Goal: Navigation & Orientation: Find specific page/section

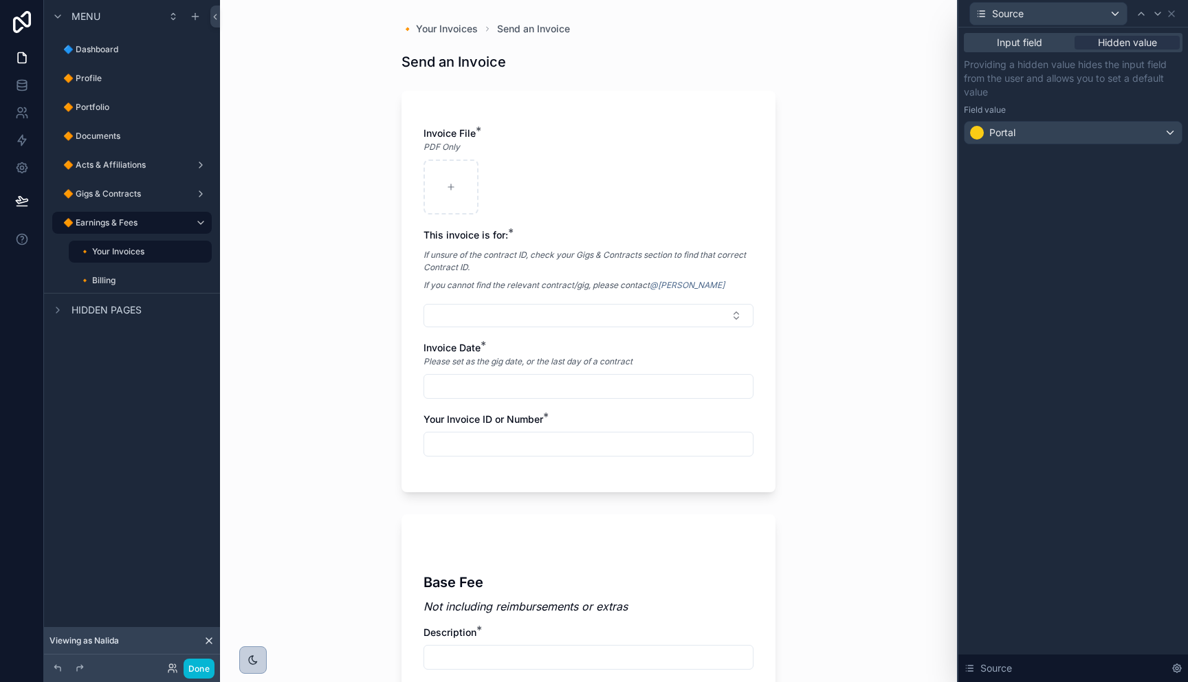
click at [316, 414] on div "🔸 Your Invoices Send an Invoice Send an Invoice Invoice File * PDF Only This in…" at bounding box center [588, 341] width 737 height 682
click at [26, 203] on icon at bounding box center [22, 201] width 14 height 14
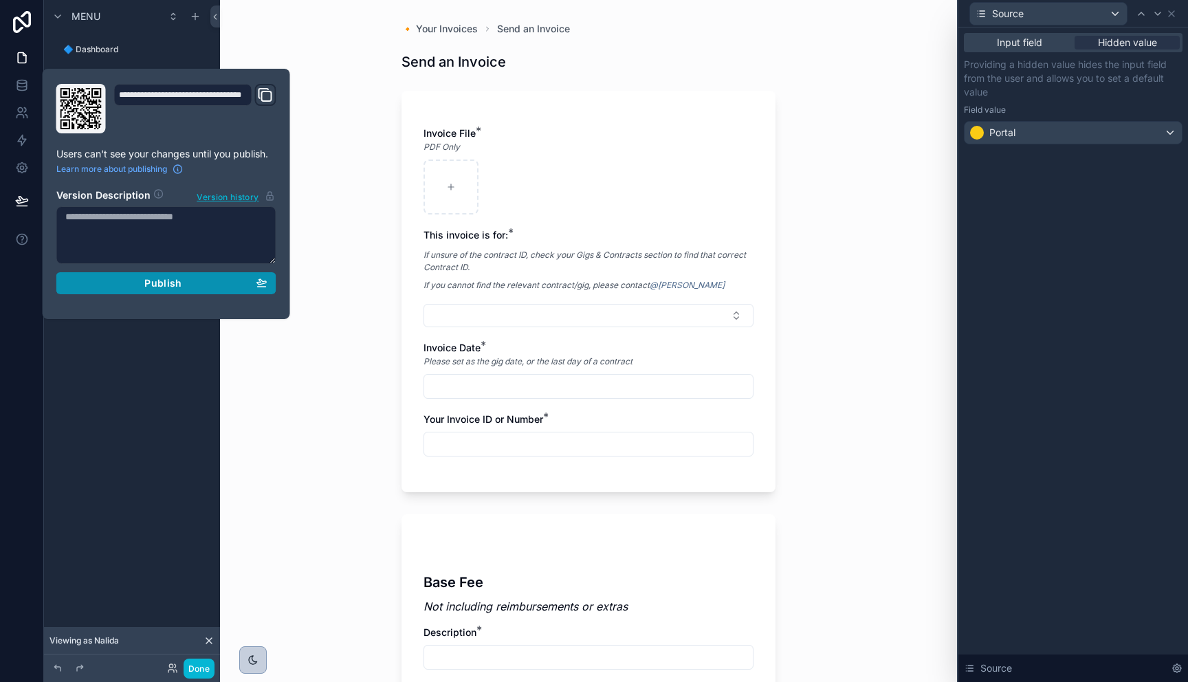
click at [175, 290] on button "Publish" at bounding box center [166, 283] width 220 height 22
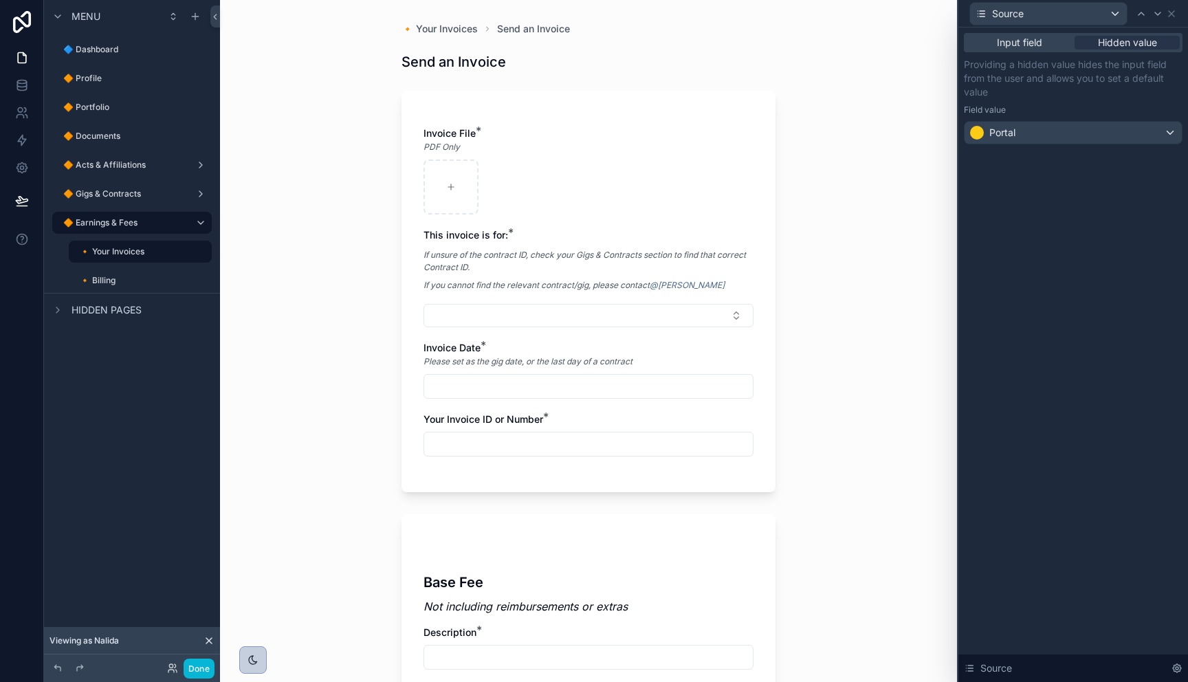
click at [352, 85] on div "🔸 Your Invoices Send an Invoice Send an Invoice Invoice File * PDF Only This in…" at bounding box center [588, 341] width 737 height 682
click at [109, 53] on label "🔷 Dashboard" at bounding box center [123, 49] width 121 height 11
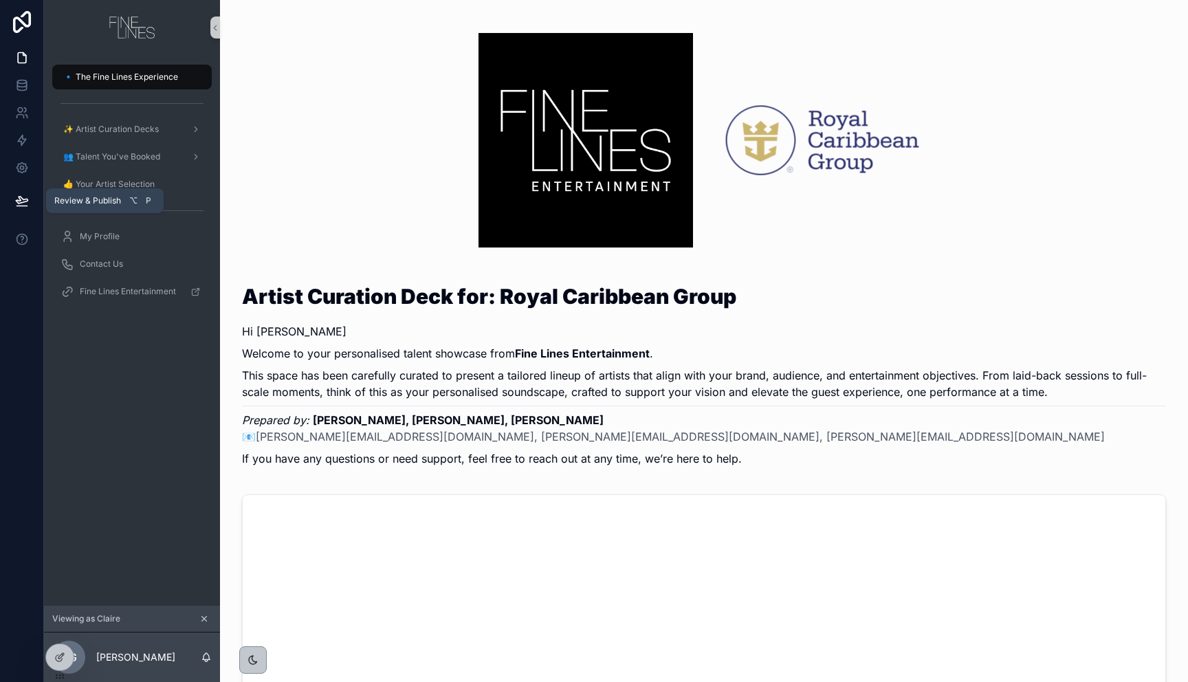
click at [20, 201] on icon at bounding box center [22, 201] width 14 height 14
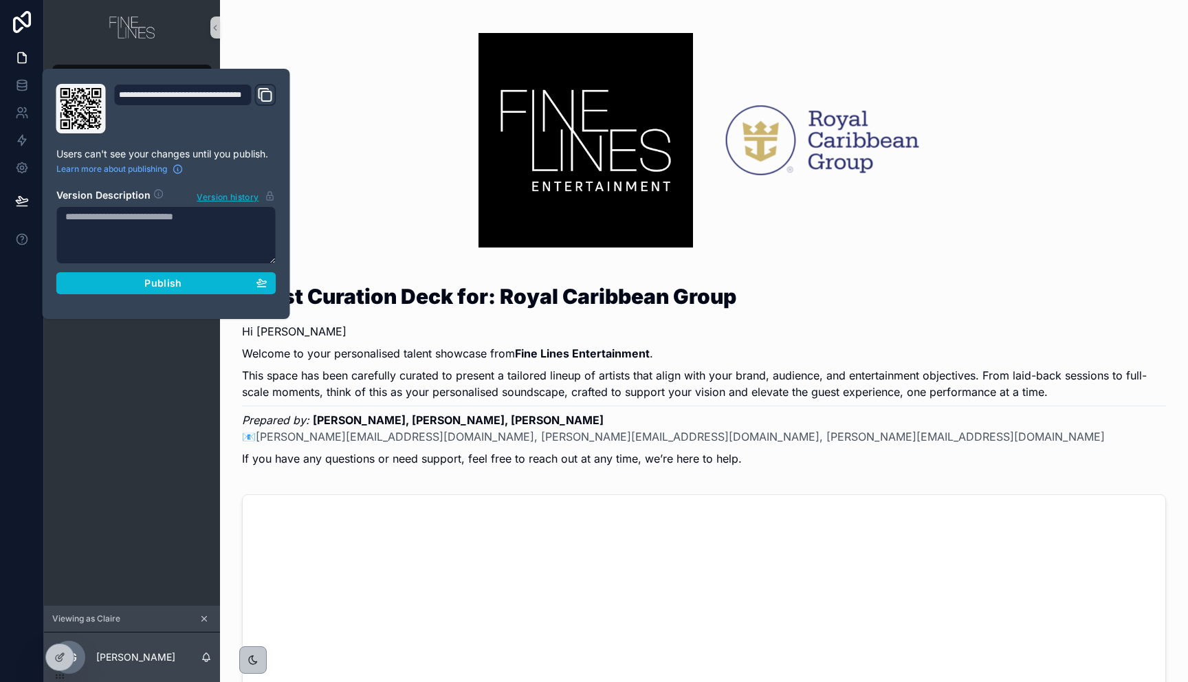
click at [111, 294] on div "**********" at bounding box center [166, 194] width 231 height 220
click at [112, 289] on div "Publish" at bounding box center [166, 283] width 202 height 12
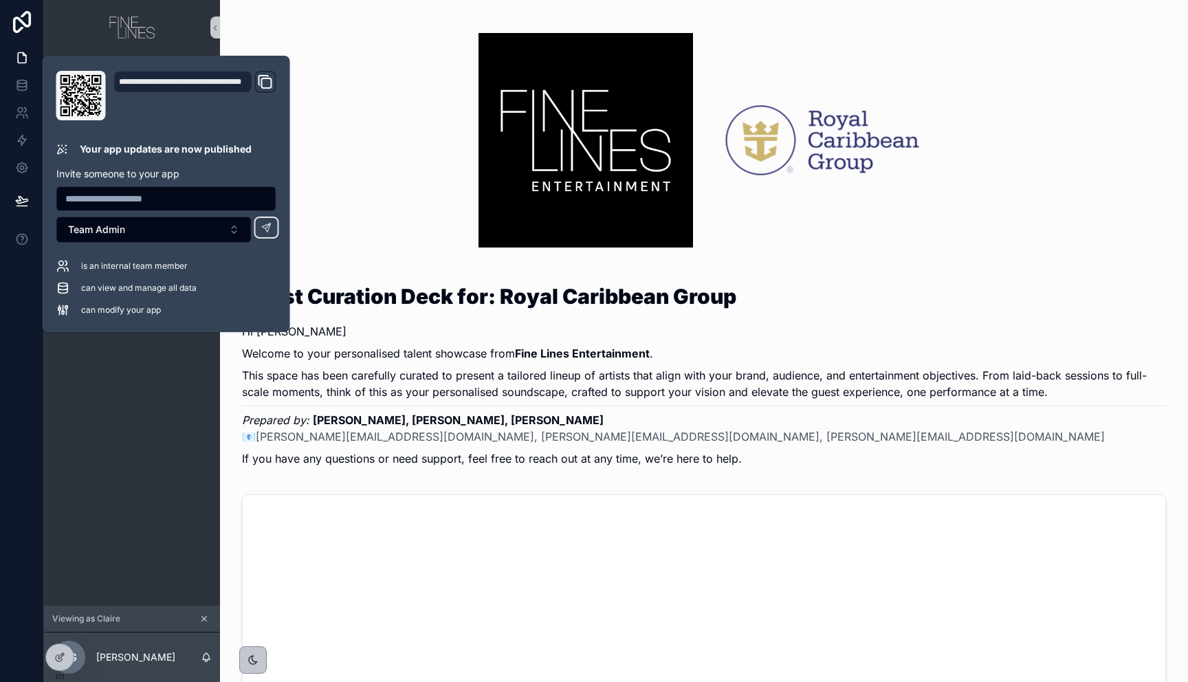
click at [351, 138] on div "scrollable content" at bounding box center [349, 140] width 237 height 259
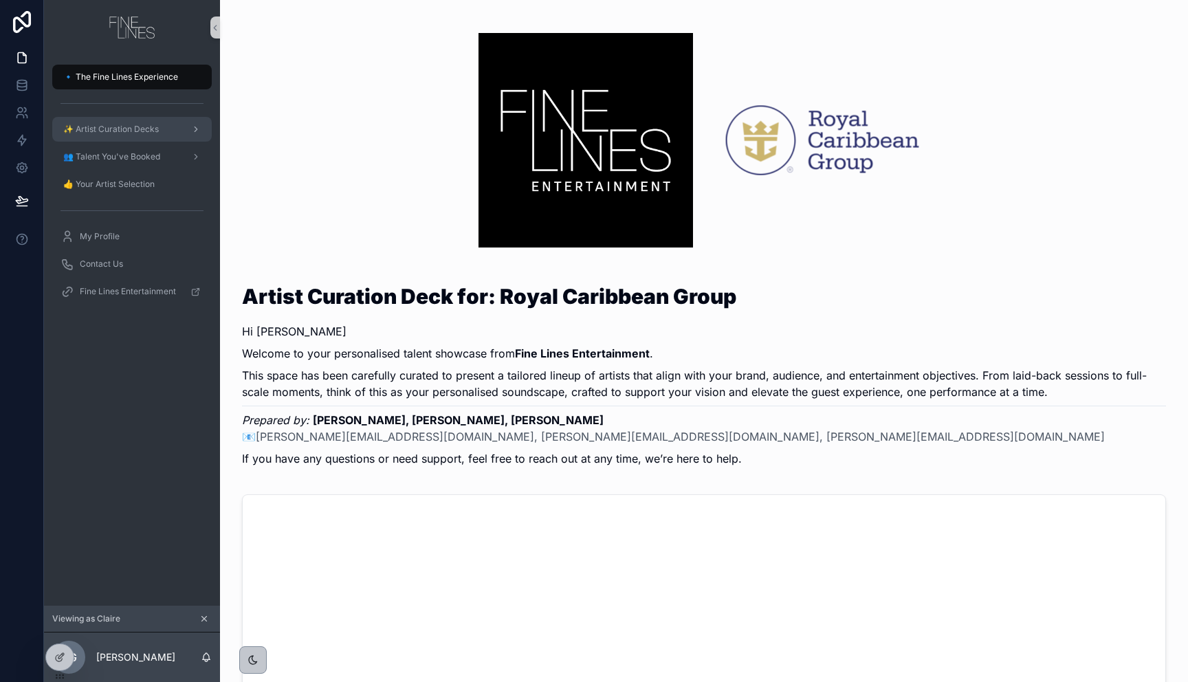
click at [131, 125] on span "✨ Artist Curation Decks" at bounding box center [111, 129] width 96 height 11
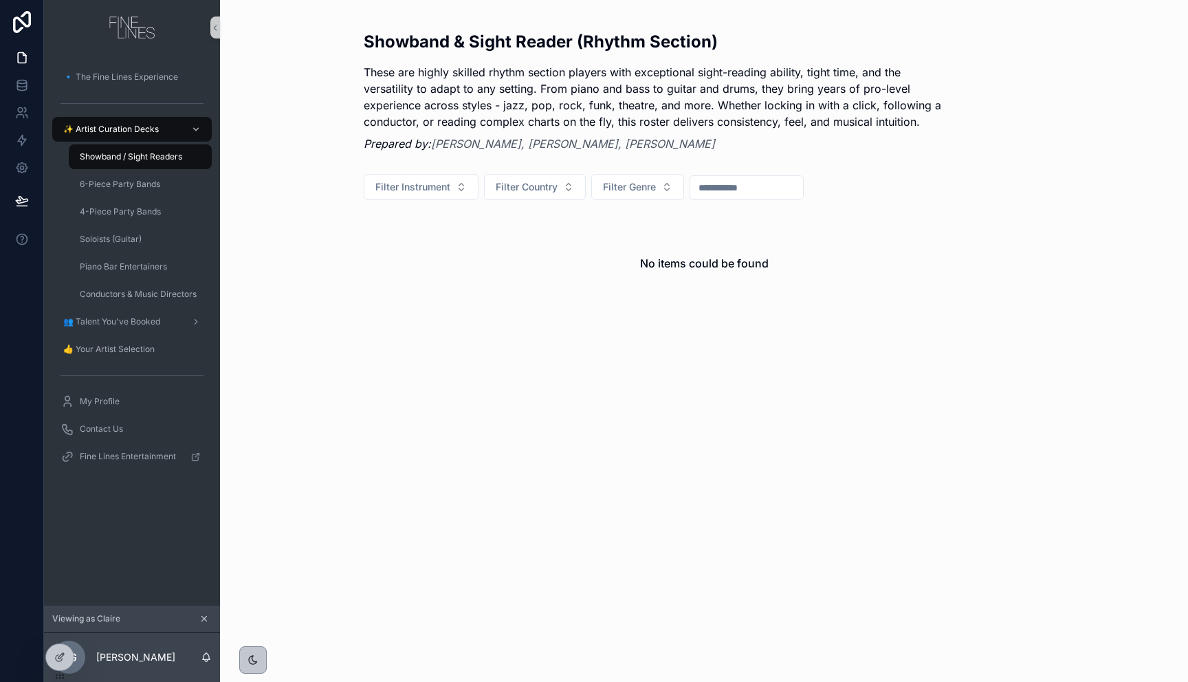
click at [361, 233] on div "Showband & Sight Reader (Rhythm Section) These are highly skilled rhythm sectio…" at bounding box center [704, 180] width 703 height 360
click at [173, 188] on div "6-Piece Party Bands" at bounding box center [140, 184] width 127 height 22
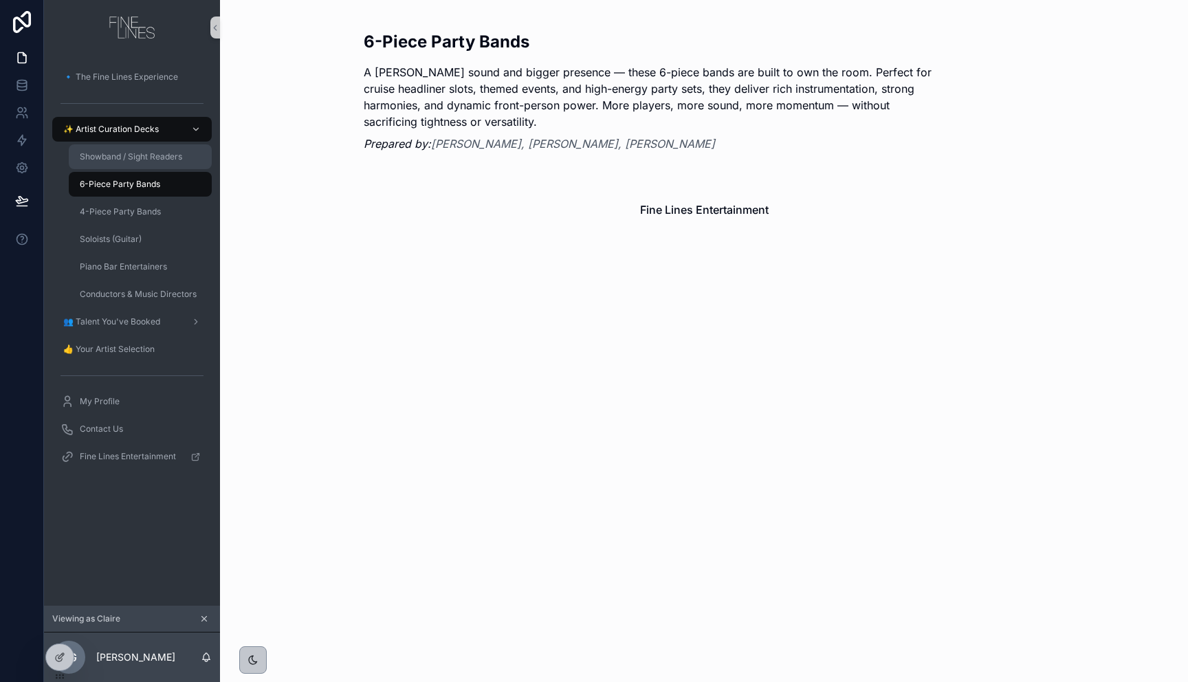
click at [166, 152] on span "Showband / Sight Readers" at bounding box center [131, 156] width 102 height 11
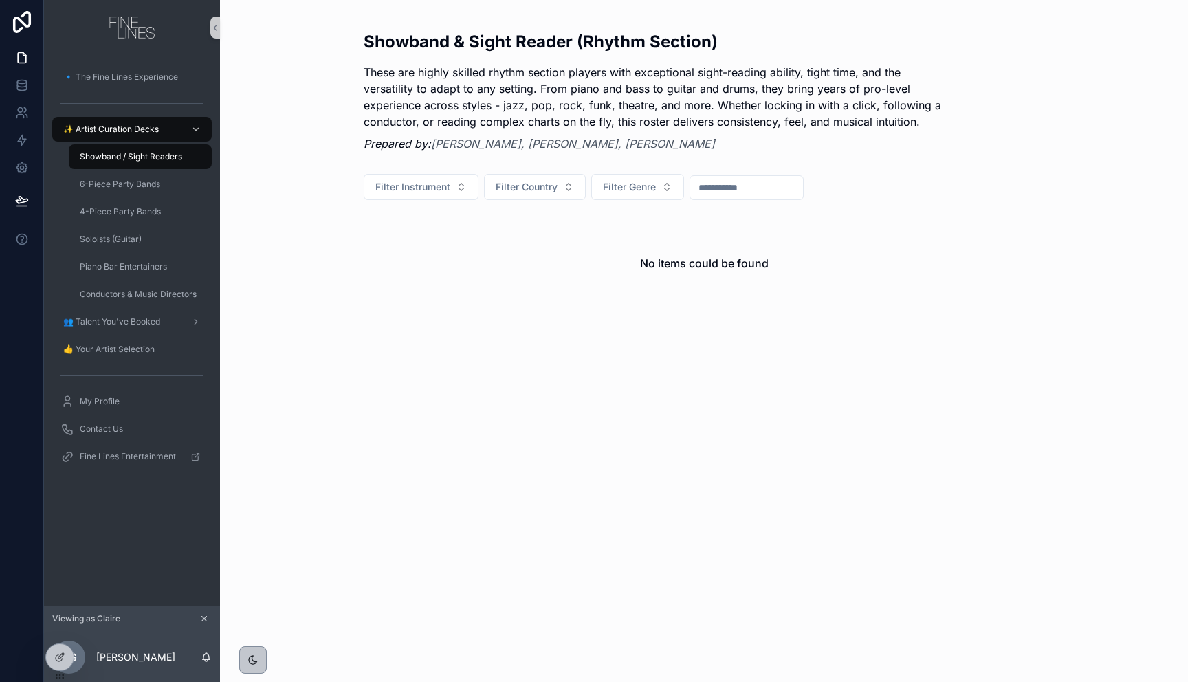
click at [422, 502] on div "Showband & Sight Reader (Rhythm Section) These are highly skilled rhythm sectio…" at bounding box center [704, 341] width 968 height 682
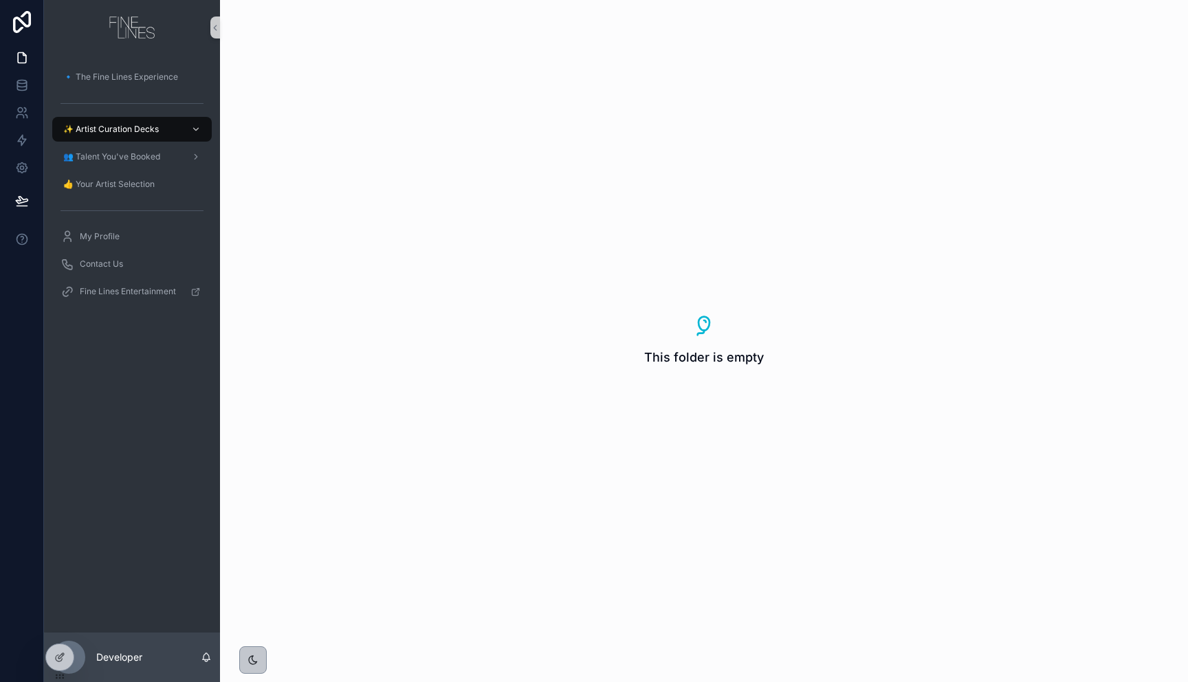
click at [61, 614] on div "🔹 The Fine Lines Experience ✨ Artist Curation Decks 👥 Talent You've Booked 👍 Yo…" at bounding box center [132, 344] width 176 height 578
click at [54, 625] on icon at bounding box center [59, 627] width 11 height 11
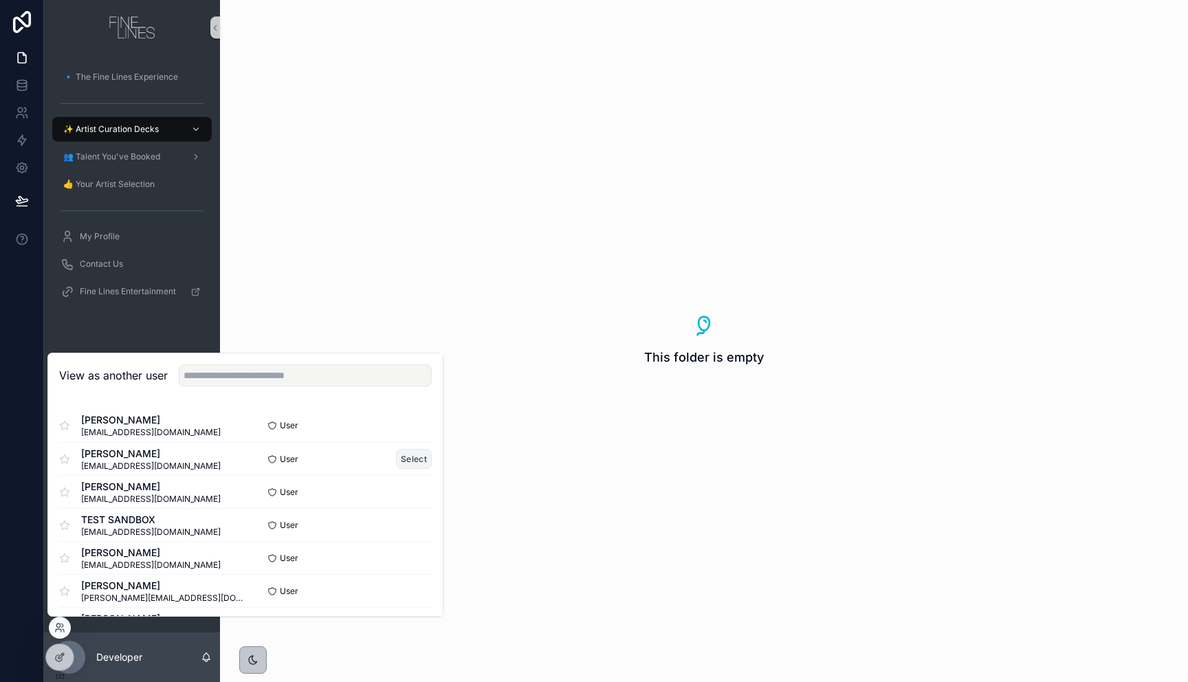
click at [399, 463] on button "Select" at bounding box center [414, 459] width 36 height 20
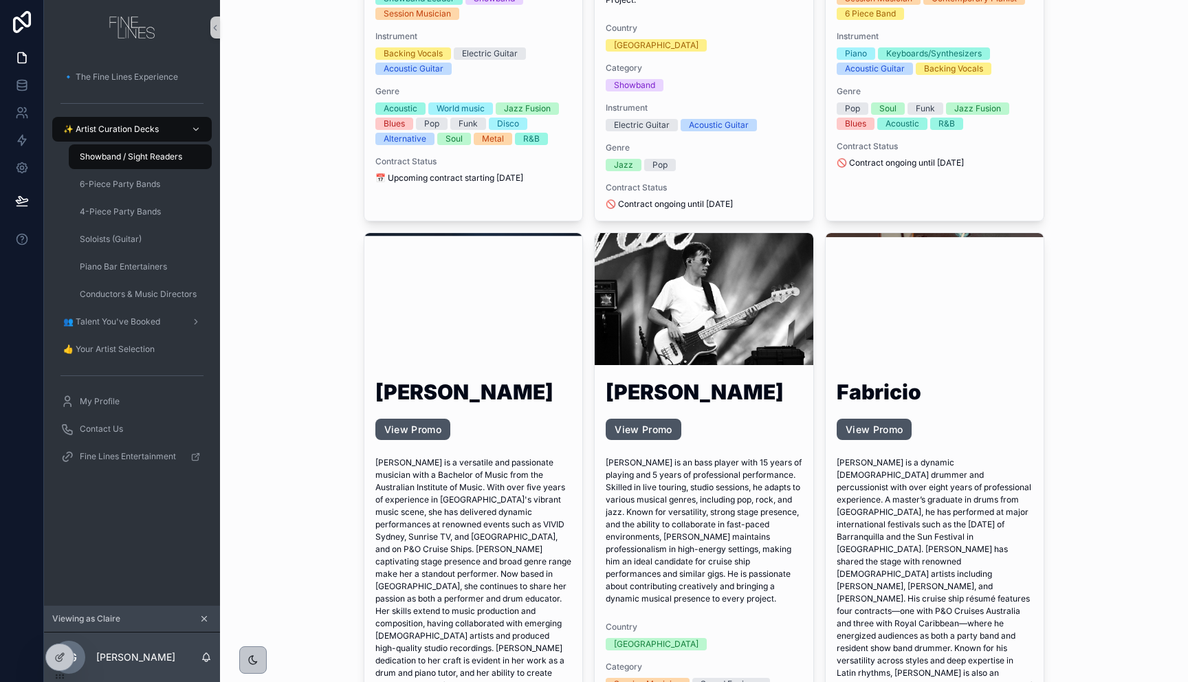
scroll to position [5093, 0]
